Goal: Task Accomplishment & Management: Use online tool/utility

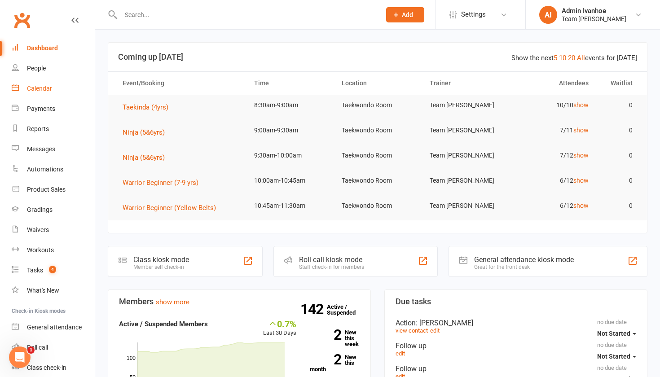
click at [44, 88] on div "Calendar" at bounding box center [39, 88] width 25 height 7
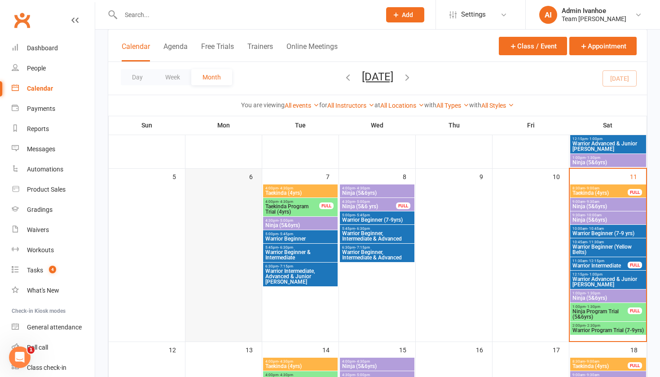
scroll to position [186, 0]
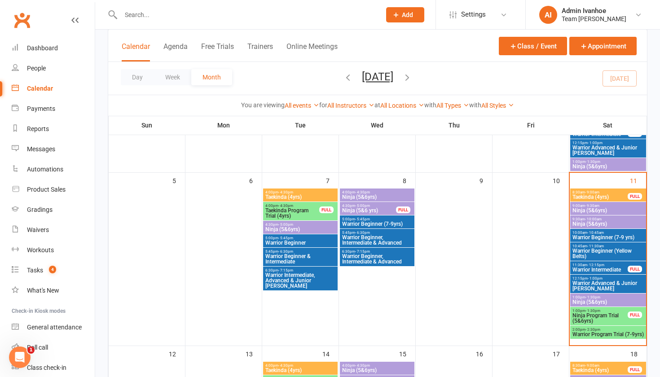
click at [587, 208] on span "Ninja (5&6yrs)" at bounding box center [608, 210] width 72 height 5
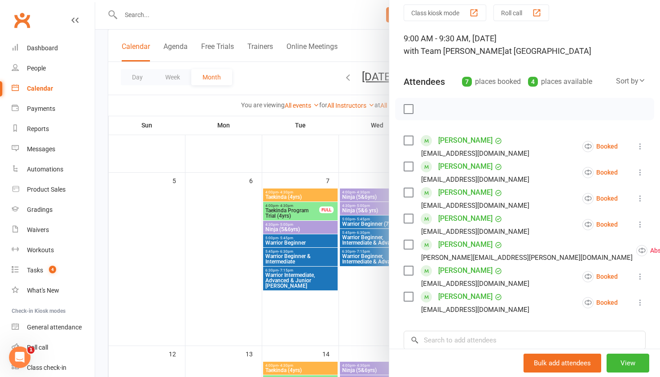
scroll to position [36, 0]
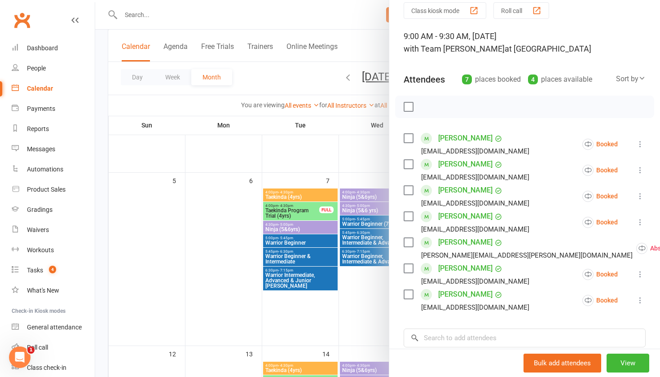
click at [639, 276] on icon at bounding box center [640, 274] width 9 height 9
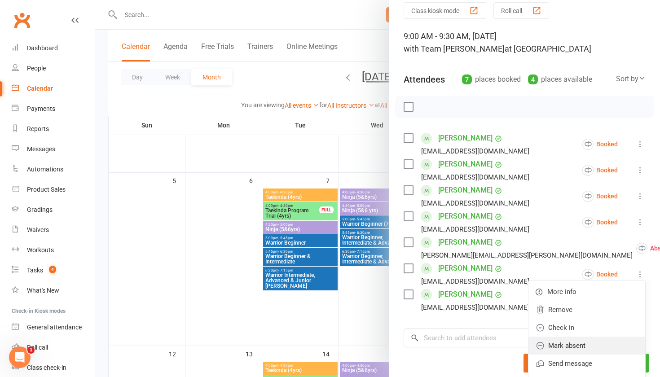
click at [580, 344] on link "Mark absent" at bounding box center [586, 346] width 117 height 18
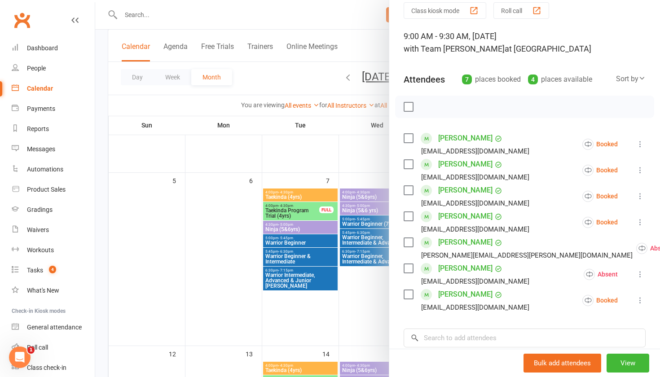
click at [211, 167] on div at bounding box center [377, 188] width 565 height 377
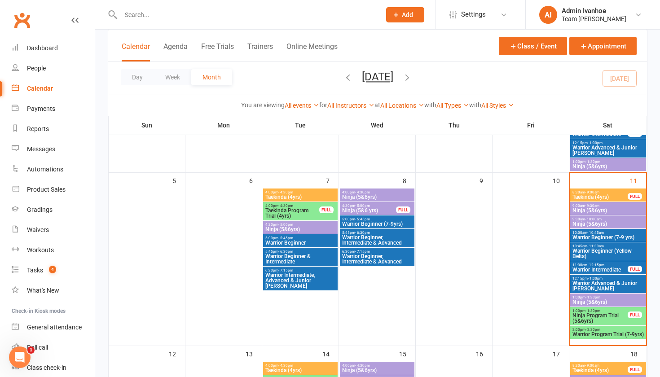
click at [581, 195] on span "Taekinda (4yrs)" at bounding box center [600, 196] width 56 height 5
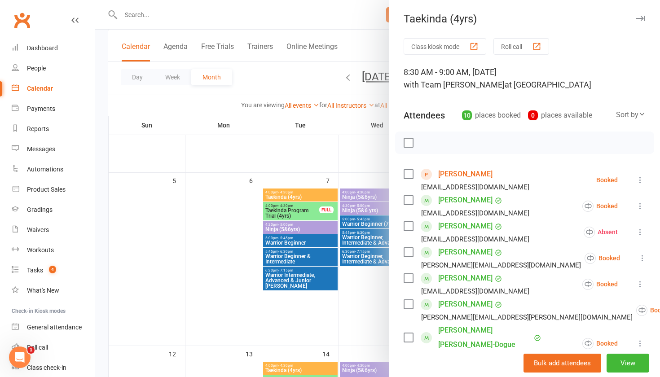
click at [514, 35] on div "Taekinda (4yrs) Class kiosk mode Roll call 8:30 AM - 9:00 AM, [DATE] with Team …" at bounding box center [524, 188] width 271 height 377
click at [514, 44] on button "Roll call" at bounding box center [521, 46] width 56 height 17
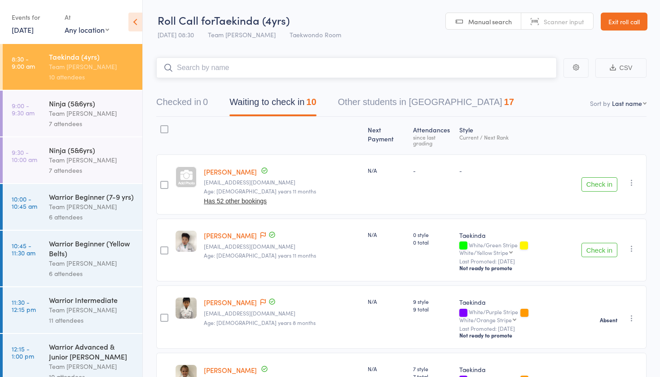
scroll to position [30, 0]
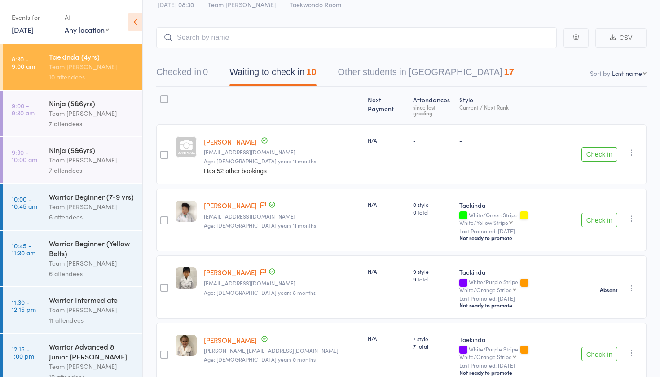
click at [95, 100] on div "Ninja (5&6yrs)" at bounding box center [92, 103] width 86 height 10
click at [61, 119] on div "7 attendees" at bounding box center [92, 124] width 86 height 10
click at [62, 119] on div "7 attendees" at bounding box center [92, 124] width 86 height 10
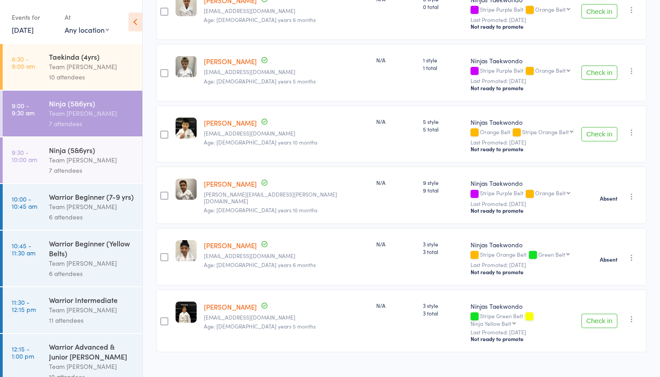
scroll to position [232, 0]
click at [62, 158] on div "Team [PERSON_NAME]" at bounding box center [92, 160] width 86 height 10
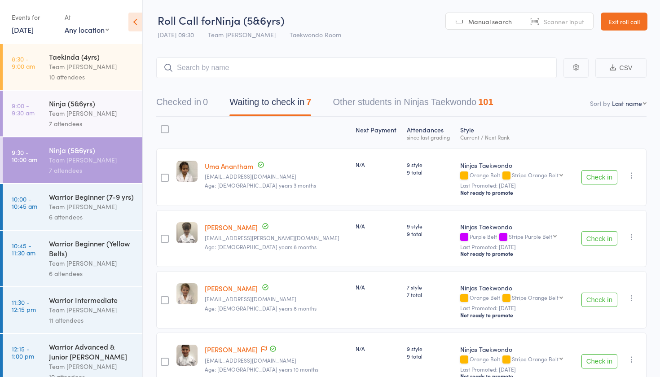
click at [96, 63] on div "Team [PERSON_NAME]" at bounding box center [92, 67] width 86 height 10
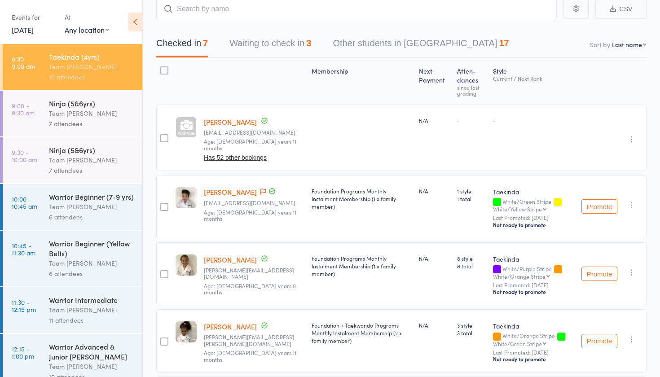
scroll to position [57, 0]
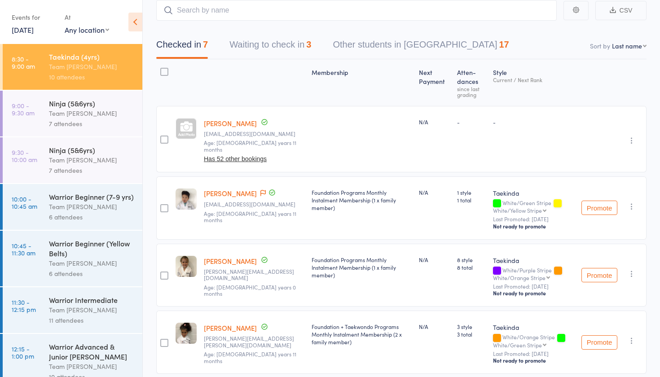
click at [285, 47] on button "Waiting to check in 3" at bounding box center [270, 47] width 82 height 24
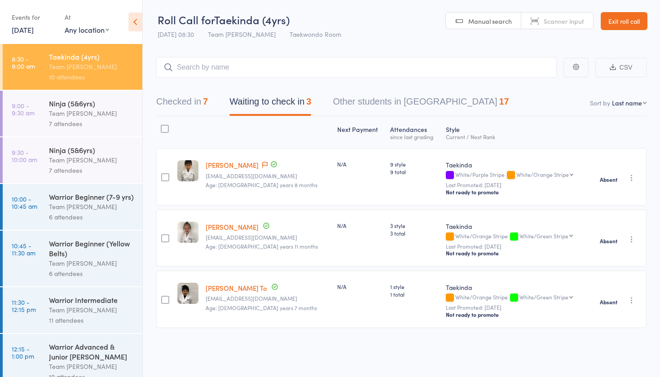
scroll to position [6, 0]
click at [40, 106] on link "9:00 - 9:30 am Ninja (5&6yrs) Team Carlo Ivanhoe 7 attendees" at bounding box center [73, 114] width 140 height 46
